Goal: Find specific page/section: Find specific page/section

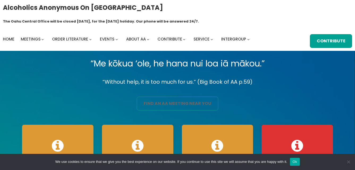
click at [163, 97] on link "find an aa meeting near you" at bounding box center [177, 104] width 81 height 14
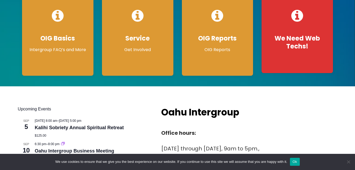
scroll to position [133, 0]
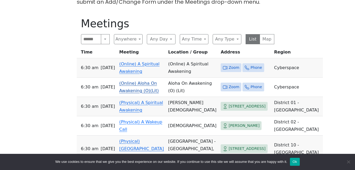
scroll to position [186, 0]
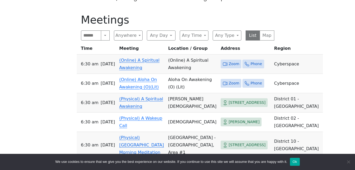
click at [152, 58] on link "(Online) A Spiritual Awakening" at bounding box center [139, 64] width 40 height 12
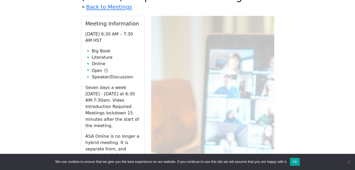
scroll to position [210, 0]
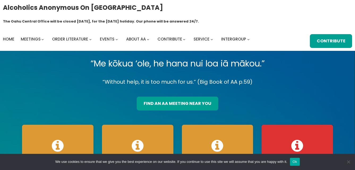
click at [67, 78] on div "“Me kōkua ‘ole, he hana nui loa iā mākou.” “Without help, it is too much for us…" at bounding box center [177, 133] width 319 height 155
